Goal: Task Accomplishment & Management: Complete application form

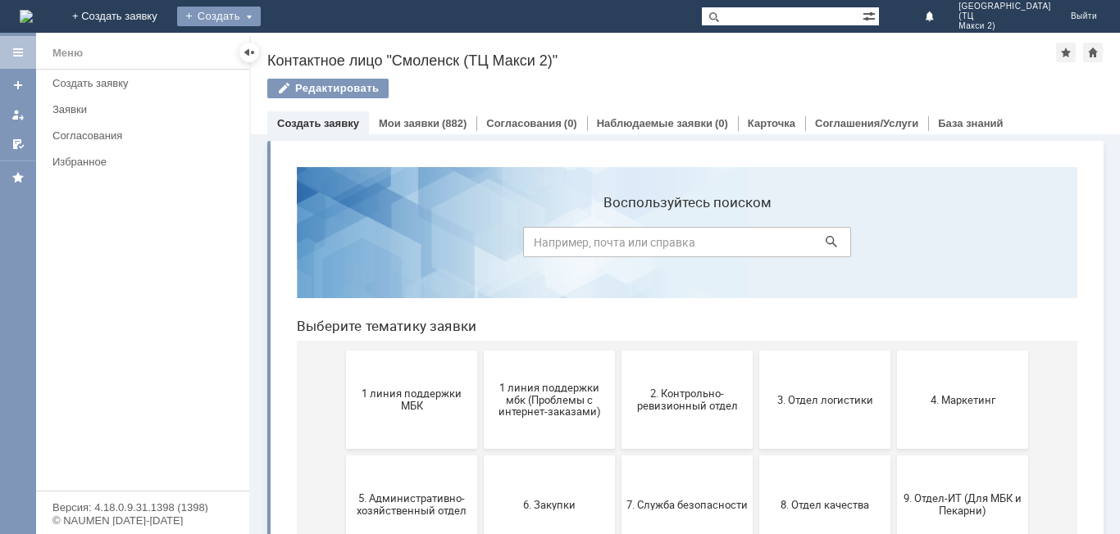
click at [261, 7] on div "Создать" at bounding box center [219, 17] width 84 height 20
click at [305, 42] on link "Заявка" at bounding box center [242, 49] width 125 height 20
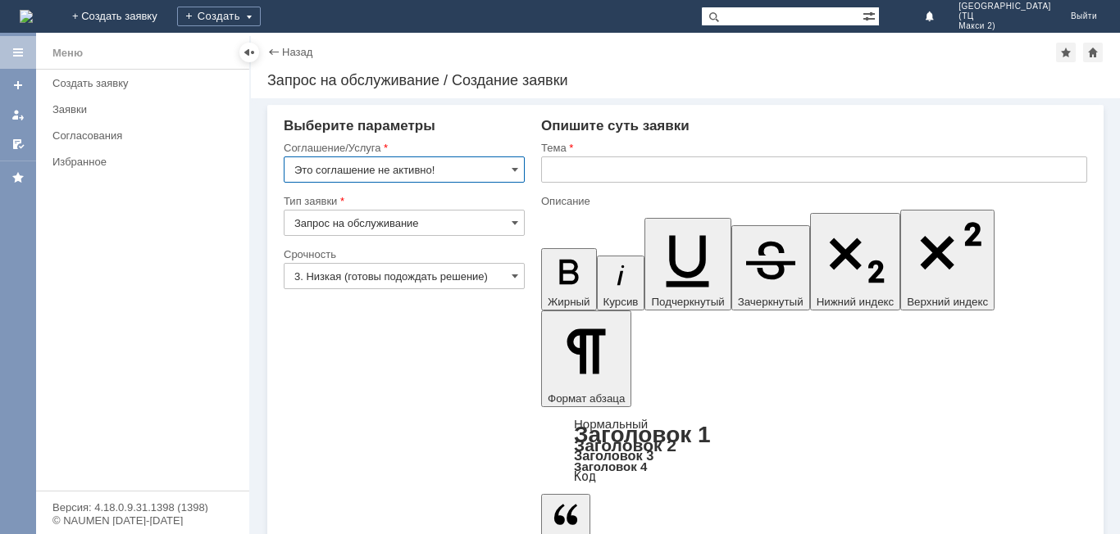
click at [510, 166] on input "Это соглашение не активно!" at bounding box center [404, 170] width 241 height 26
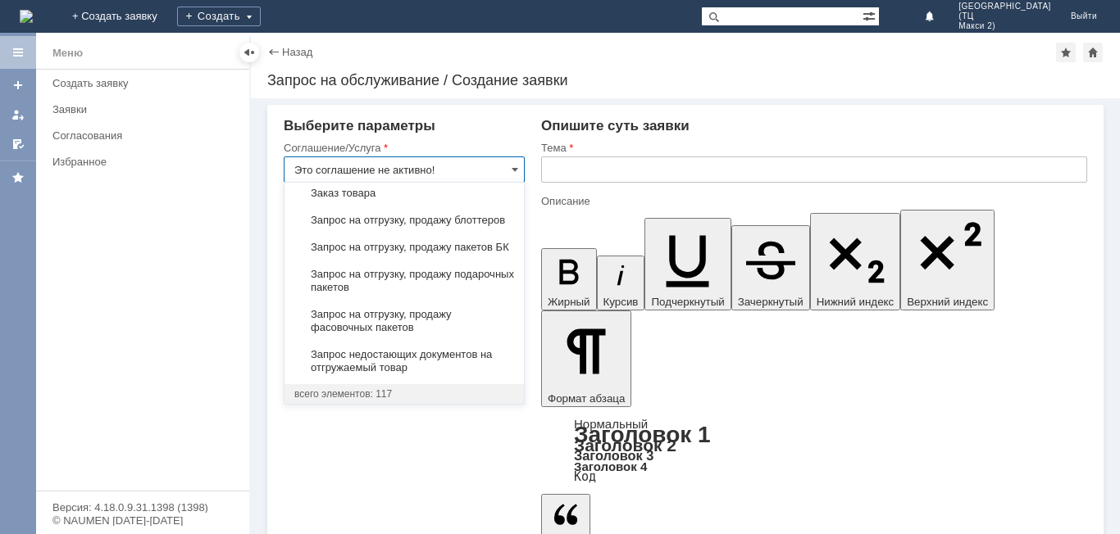
scroll to position [639, 0]
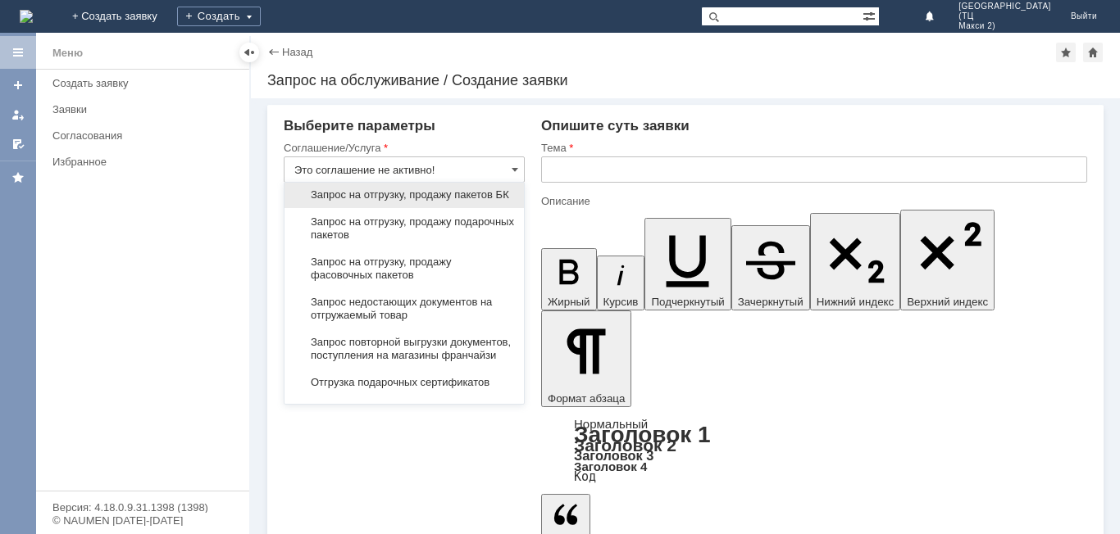
click at [462, 202] on span "Запрос на отгрузку, продажу пакетов БК" at bounding box center [404, 195] width 220 height 13
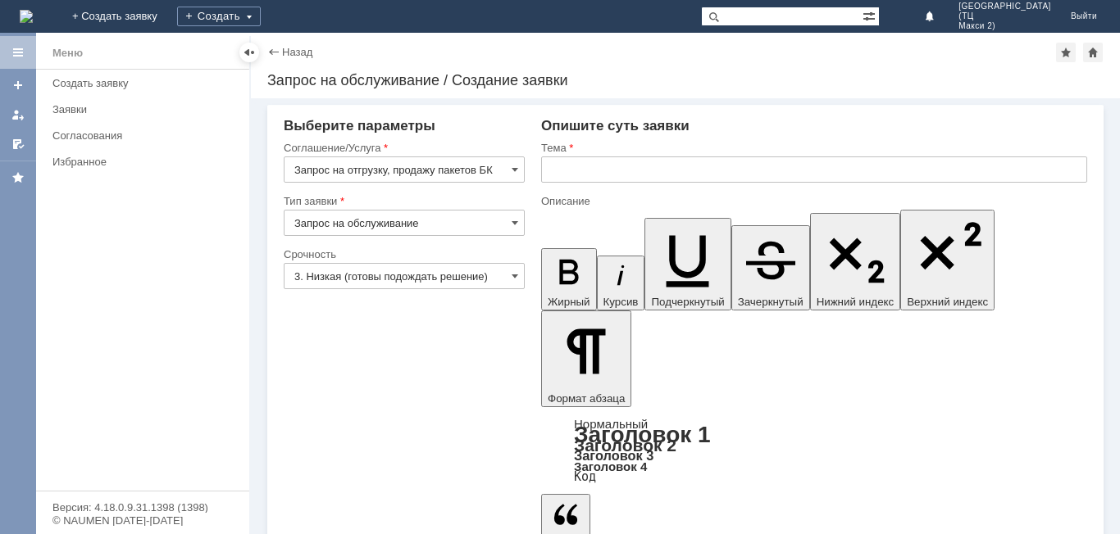
type input "Запрос на отгрузку, продажу пакетов БК"
click at [459, 279] on input "3. Низкая (готовы подождать решение)" at bounding box center [404, 276] width 241 height 26
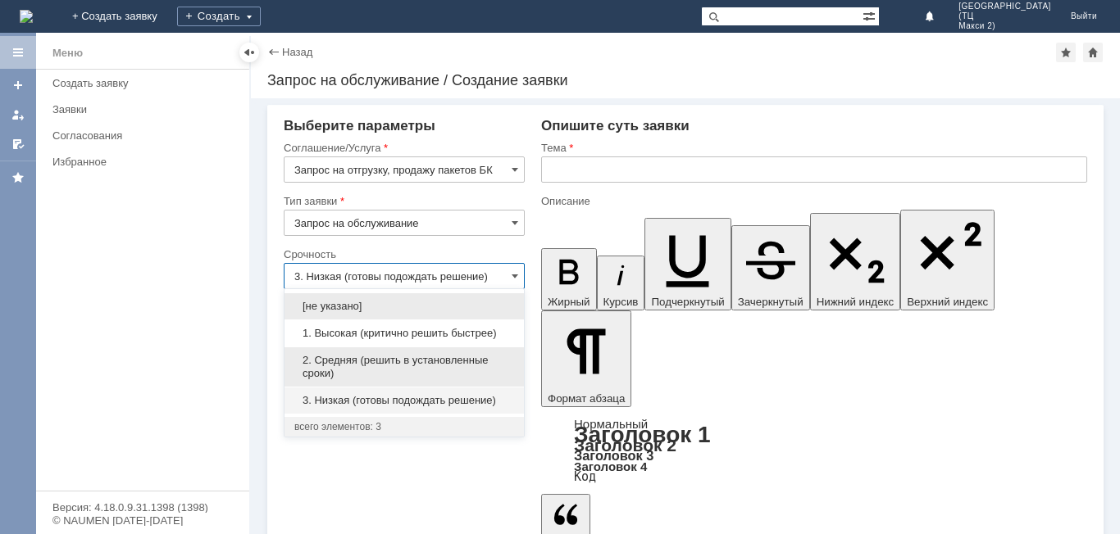
click at [440, 358] on span "2. Средняя (решить в установленные сроки)" at bounding box center [404, 367] width 220 height 26
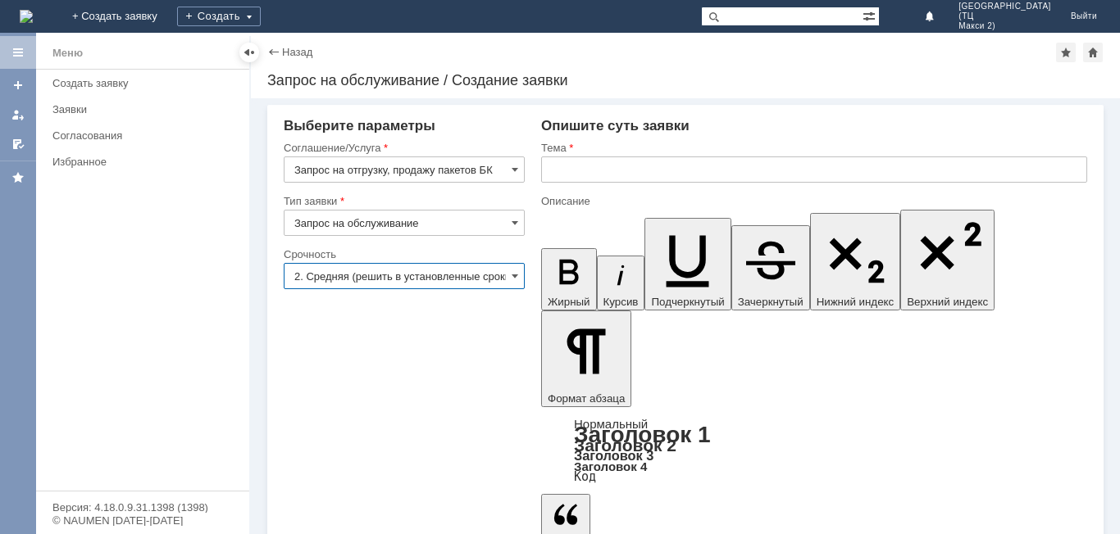
type input "2. Средняя (решить в установленные сроки)"
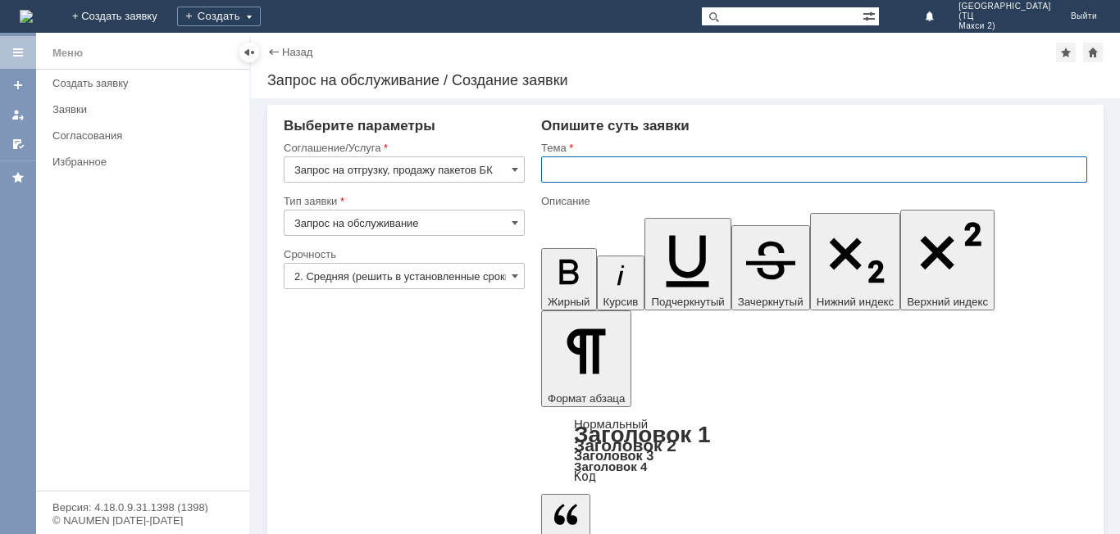
click at [651, 175] on input "text" at bounding box center [814, 170] width 546 height 26
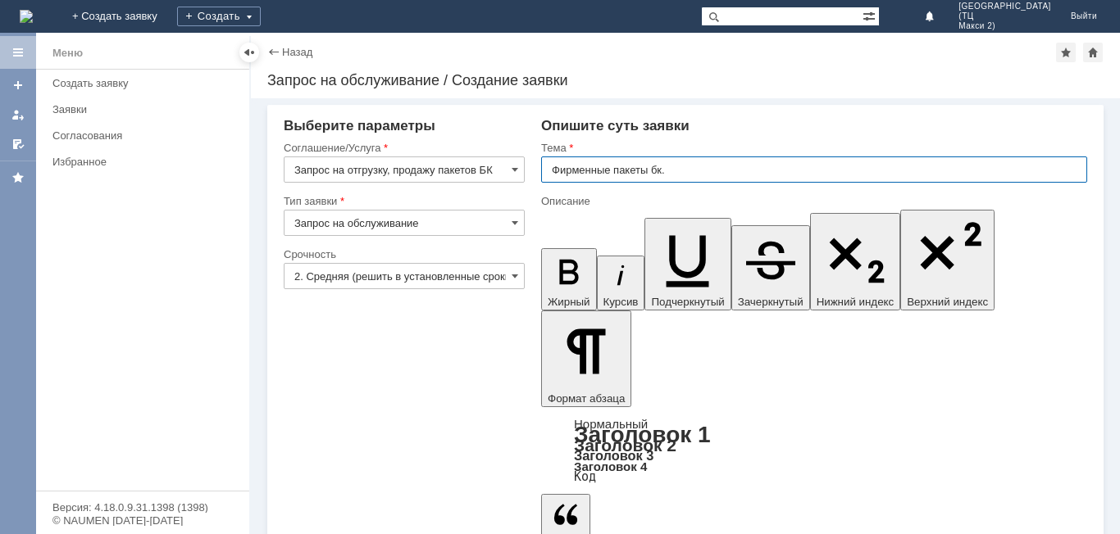
click at [662, 175] on input "Фирменные пакеты бк." at bounding box center [814, 170] width 546 height 26
click at [695, 160] on input "Фирменные пакеты бк." at bounding box center [814, 170] width 546 height 26
type input "Фирменные пакеты БК."
